Goal: Task Accomplishment & Management: Manage account settings

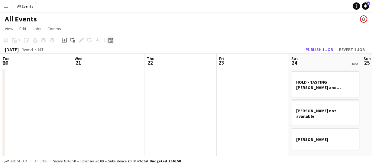
scroll to position [0, 208]
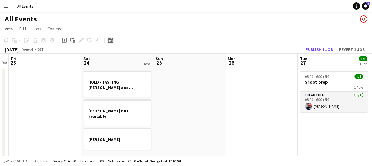
click at [111, 40] on icon at bounding box center [111, 41] width 2 height 2
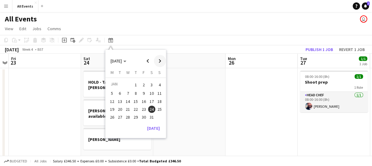
click at [160, 60] on span "Next month" at bounding box center [160, 61] width 12 height 12
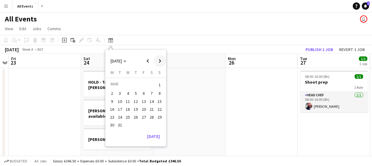
click at [160, 60] on span "Next month" at bounding box center [160, 61] width 12 height 12
click at [152, 93] on span "4" at bounding box center [151, 92] width 7 height 7
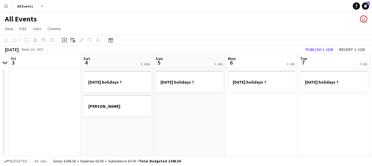
click at [106, 134] on app-date-cell "[DATE] holidays ? [PERSON_NAME]" at bounding box center [117, 112] width 72 height 89
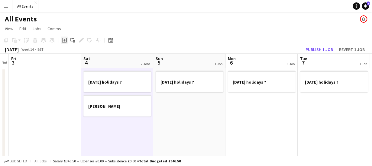
click at [64, 39] on icon "Add job" at bounding box center [64, 40] width 5 height 5
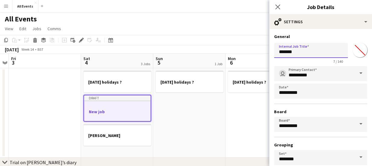
click at [301, 53] on input "*******" at bounding box center [311, 50] width 74 height 15
type input "*"
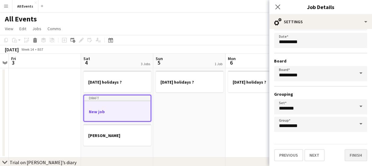
type input "**********"
click at [353, 155] on button "Finish" at bounding box center [356, 155] width 23 height 12
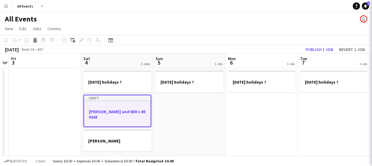
scroll to position [0, 0]
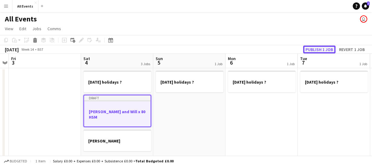
click at [313, 48] on button "Publish 1 job" at bounding box center [319, 50] width 32 height 8
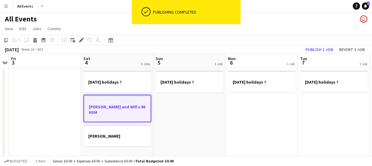
click at [121, 107] on h3 "[PERSON_NAME] and Will x 80 HSM" at bounding box center [117, 109] width 67 height 11
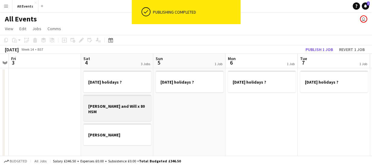
click at [121, 107] on h3 "[PERSON_NAME] and Will x 80 HSM" at bounding box center [117, 109] width 68 height 11
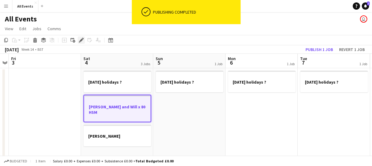
click at [80, 40] on icon "Edit" at bounding box center [81, 40] width 5 height 5
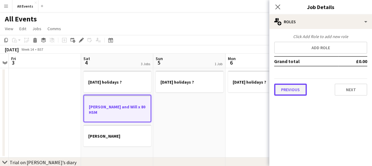
click at [289, 89] on button "Previous" at bounding box center [290, 90] width 33 height 12
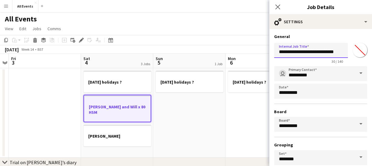
click at [280, 52] on input "**********" at bounding box center [311, 50] width 74 height 15
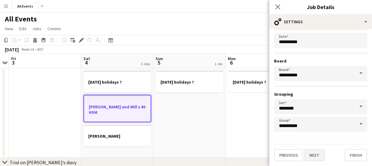
type input "**********"
click at [316, 156] on button "Next" at bounding box center [314, 155] width 20 height 12
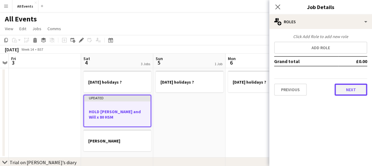
click at [349, 89] on button "Next" at bounding box center [351, 90] width 33 height 12
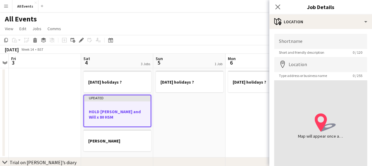
scroll to position [47, 0]
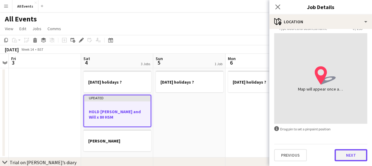
click at [350, 152] on button "Next" at bounding box center [351, 155] width 33 height 12
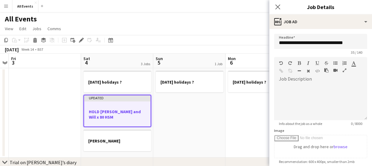
scroll to position [156, 0]
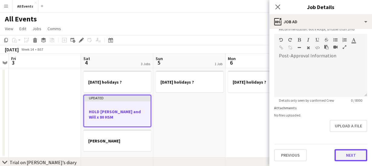
click at [349, 130] on form "**********" at bounding box center [320, 31] width 103 height 260
click at [348, 155] on button "Next" at bounding box center [351, 156] width 33 height 12
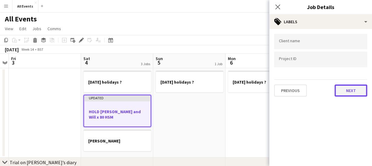
click at [347, 94] on button "Next" at bounding box center [351, 91] width 33 height 12
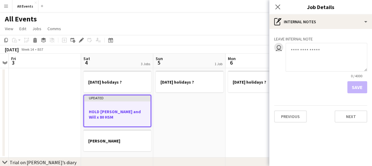
click at [294, 51] on textarea at bounding box center [327, 57] width 82 height 29
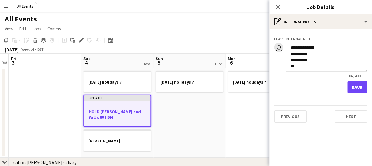
scroll to position [34, 0]
type textarea "**********"
click at [353, 88] on button "Save" at bounding box center [357, 87] width 20 height 12
